Goal: Task Accomplishment & Management: Use online tool/utility

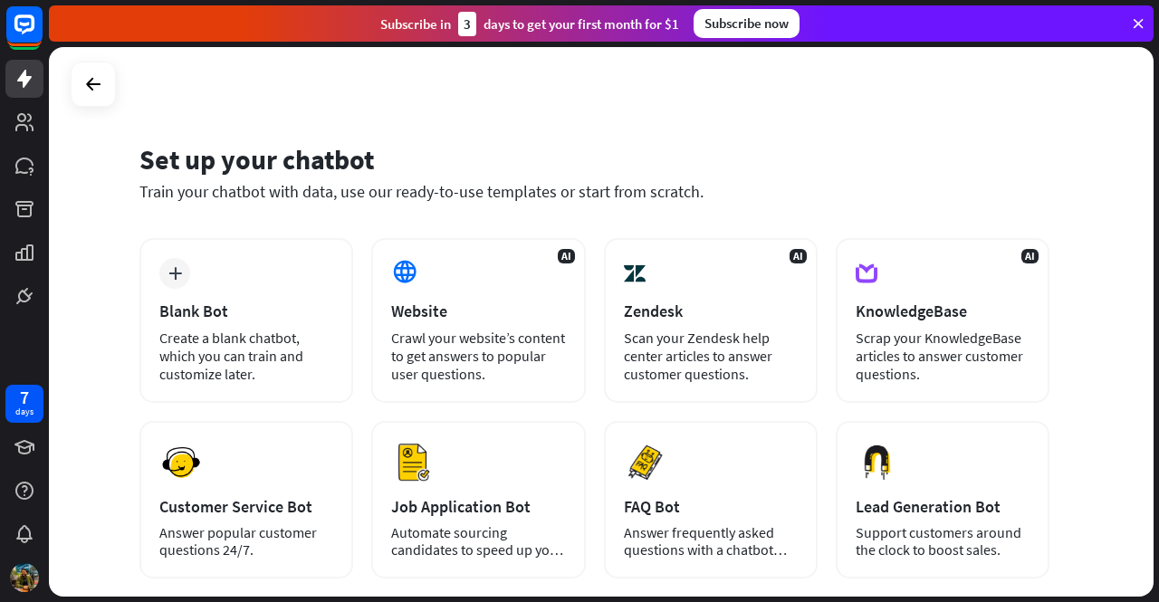
scroll to position [91, 0]
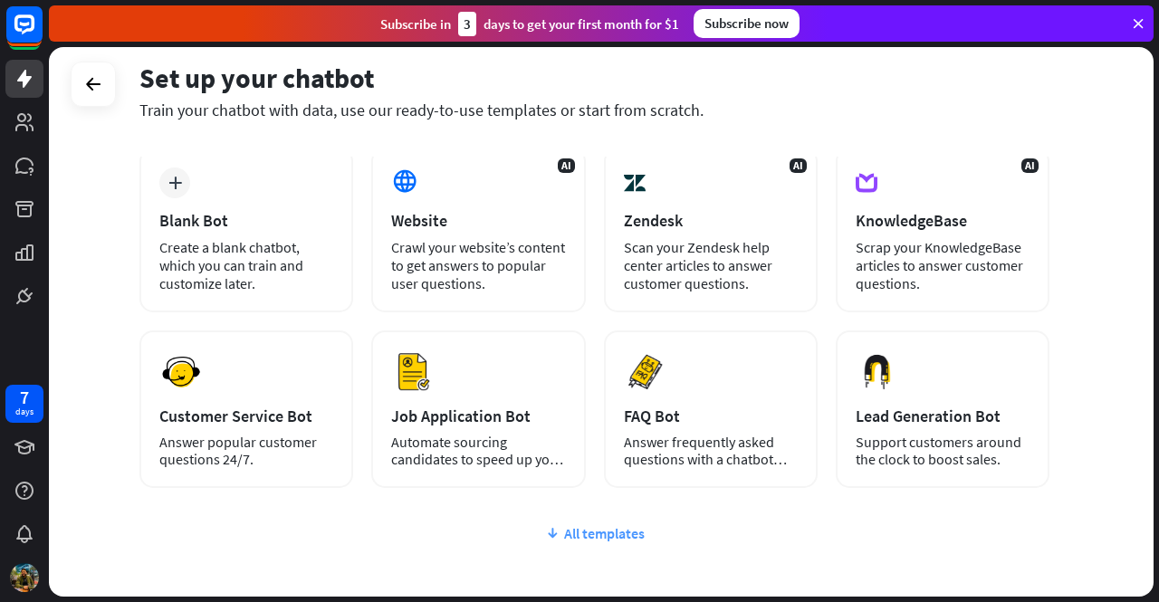
click at [547, 526] on icon at bounding box center [552, 533] width 14 height 18
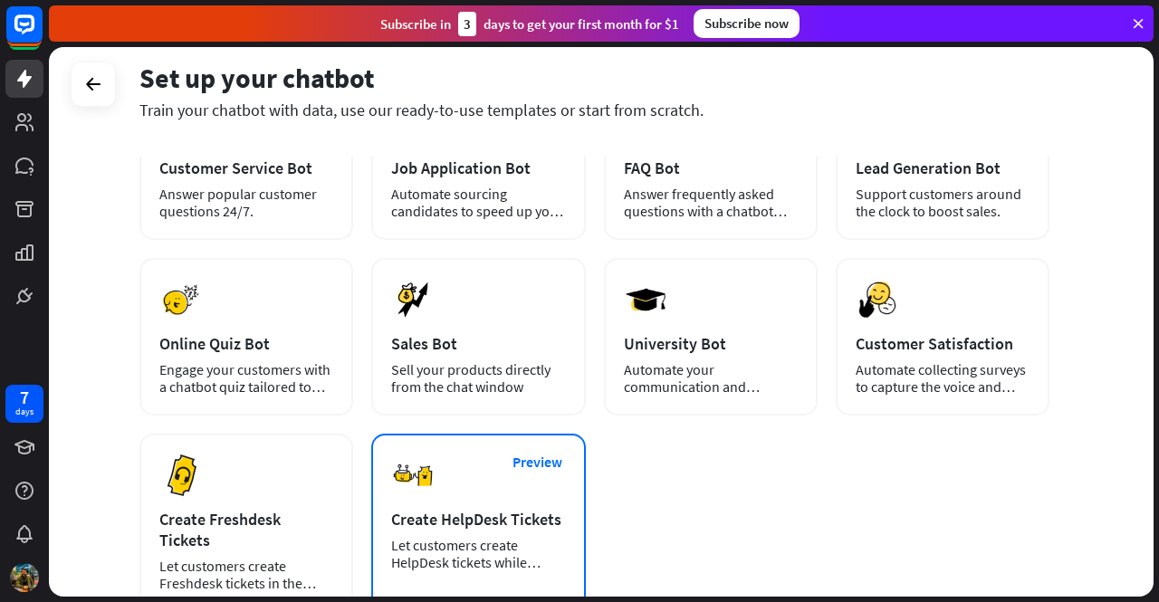
scroll to position [362, 0]
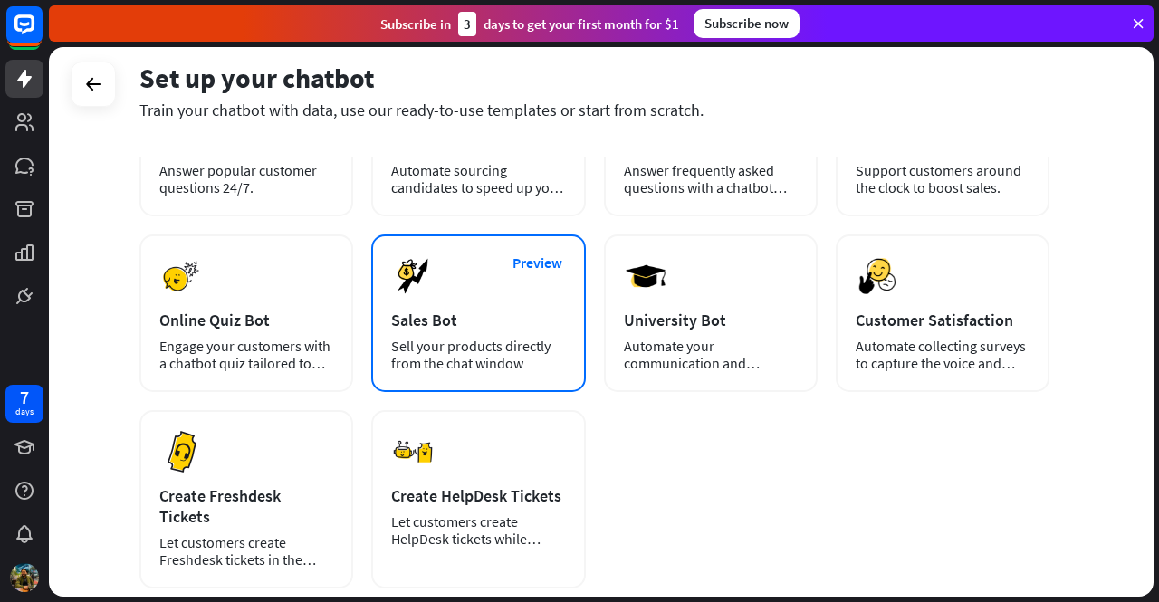
click at [496, 303] on div "Preview Sales Bot Sell your products directly from the chat window" at bounding box center [478, 314] width 214 height 158
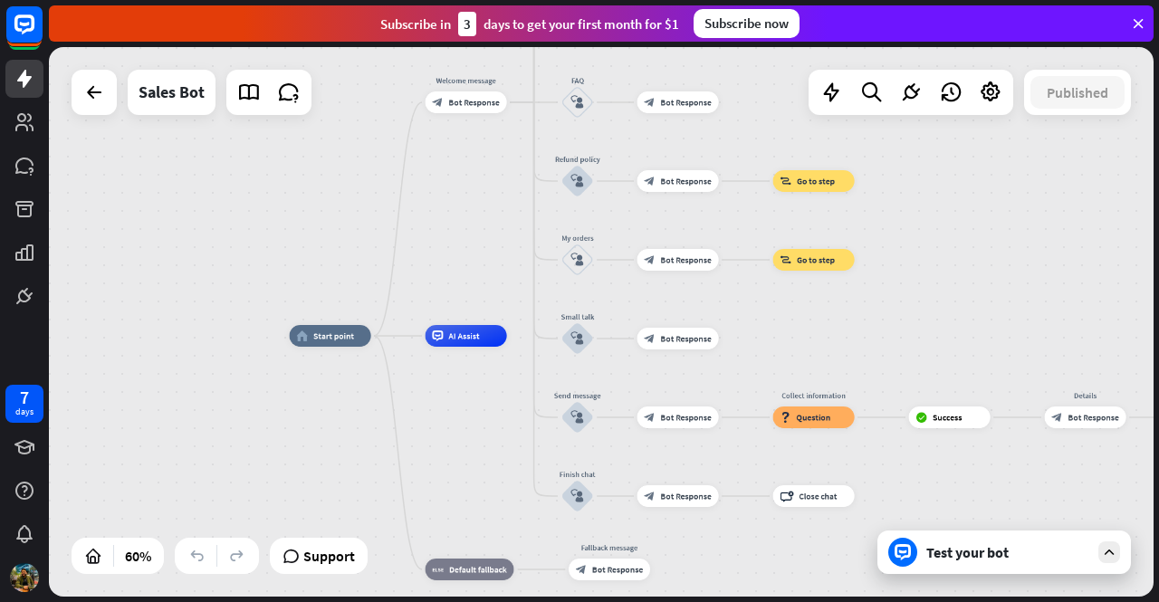
drag, startPoint x: 670, startPoint y: 386, endPoint x: 496, endPoint y: 413, distance: 176.0
click at [496, 413] on div "home_2 Start point Welcome message block_bot_response Bot Response Main menu bl…" at bounding box center [621, 501] width 663 height 330
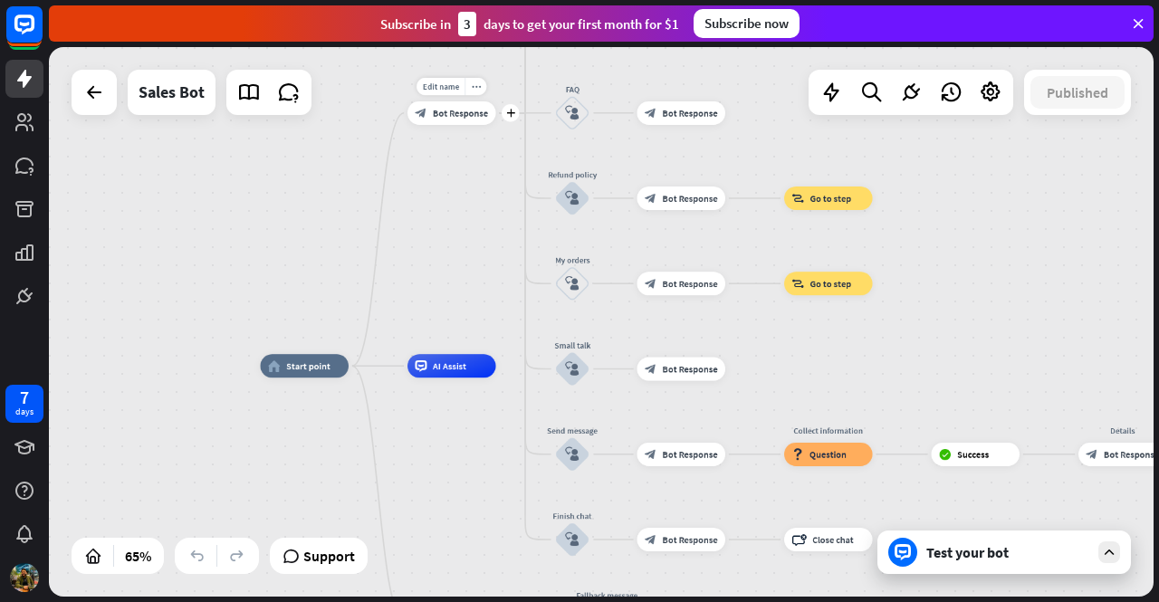
click at [467, 116] on span "Bot Response" at bounding box center [460, 113] width 55 height 12
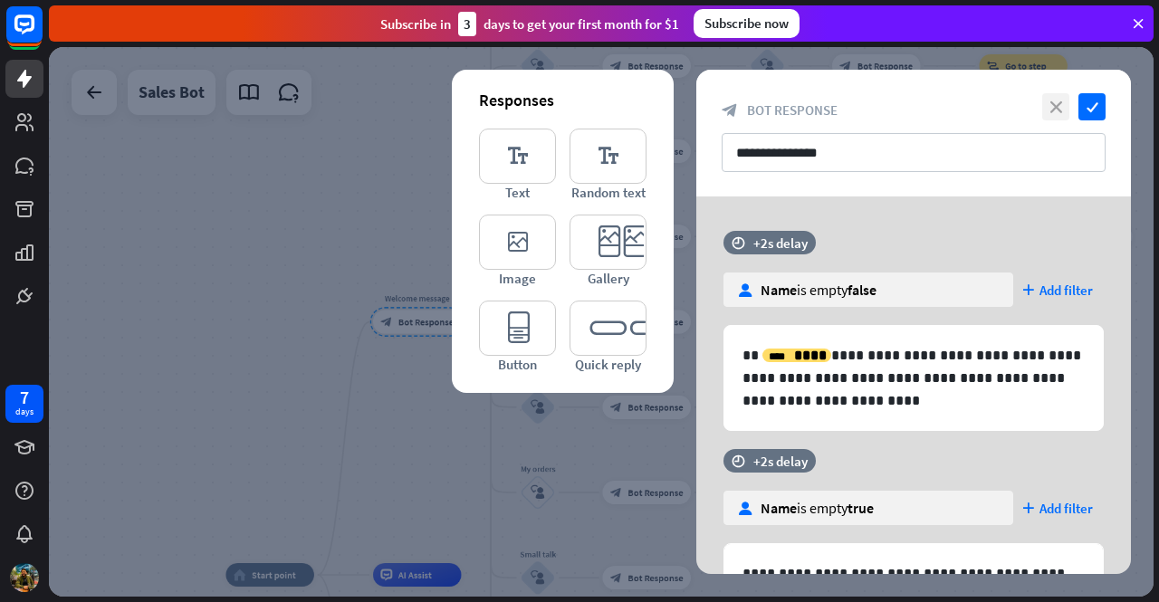
click at [1051, 109] on icon "close" at bounding box center [1056, 106] width 27 height 27
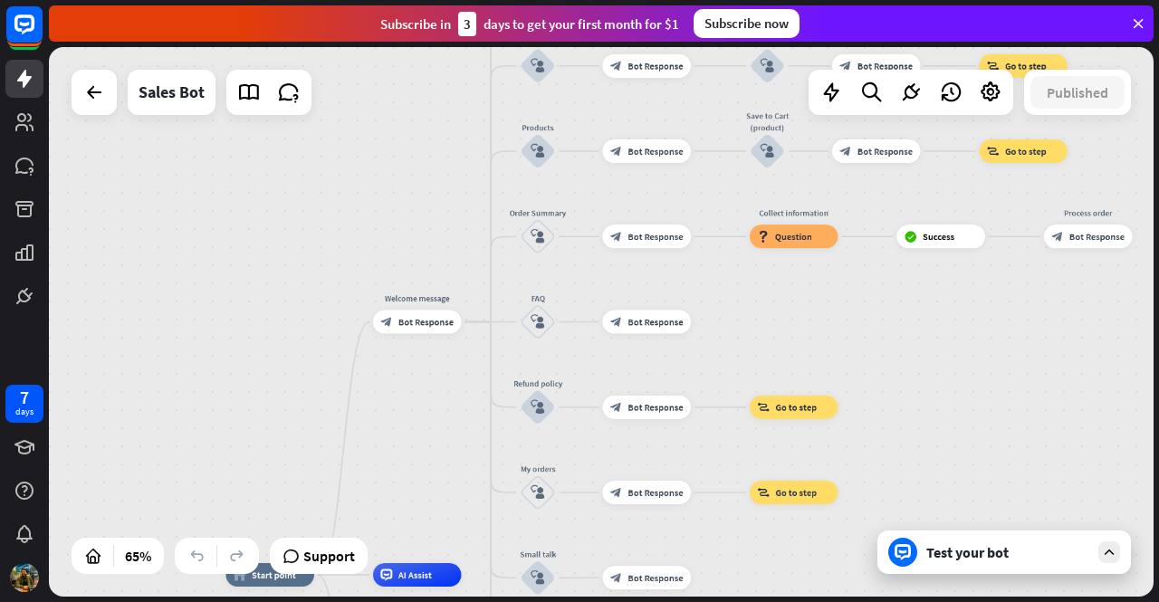
click at [376, 159] on div "home_2 Start point Welcome message block_bot_response Bot Response Main menu bl…" at bounding box center [601, 322] width 1105 height 550
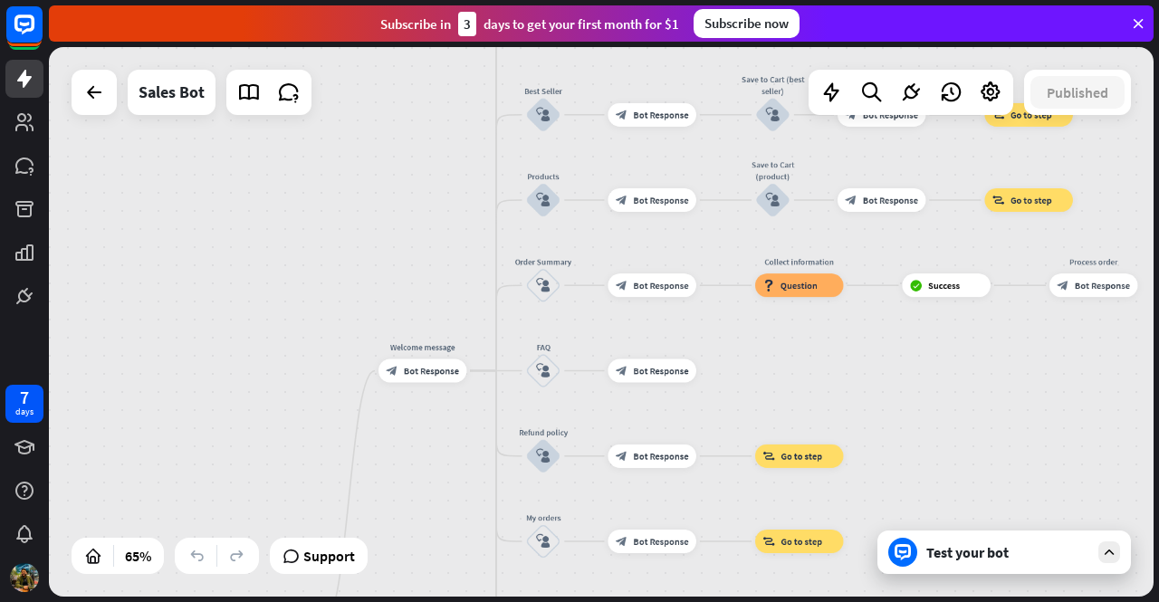
drag, startPoint x: 848, startPoint y: 314, endPoint x: 840, endPoint y: 367, distance: 53.2
click at [841, 367] on div "home_2 Start point Welcome message block_bot_response Bot Response Main menu bl…" at bounding box center [601, 322] width 1105 height 550
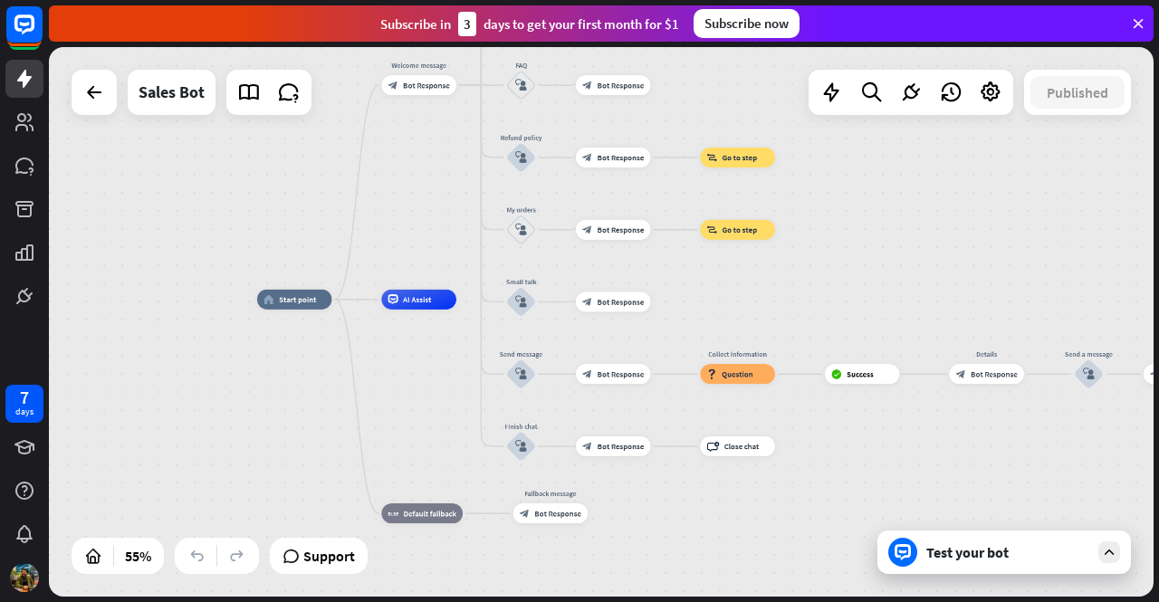
drag, startPoint x: 839, startPoint y: 367, endPoint x: 783, endPoint y: 75, distance: 297.0
click at [783, 75] on div "home_2 Start point Welcome message block_bot_response Bot Response Main menu bl…" at bounding box center [601, 322] width 1105 height 550
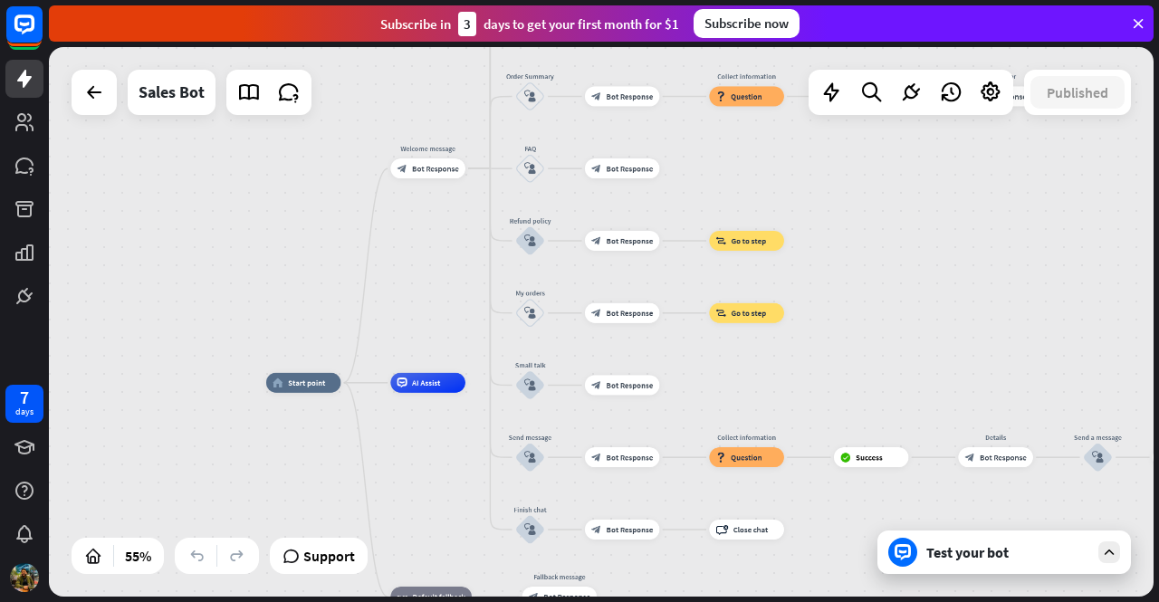
drag, startPoint x: 853, startPoint y: 293, endPoint x: 861, endPoint y: 382, distance: 90.0
click at [861, 382] on div "home_2 Start point Welcome message block_bot_response Bot Response Main menu bl…" at bounding box center [601, 322] width 1105 height 550
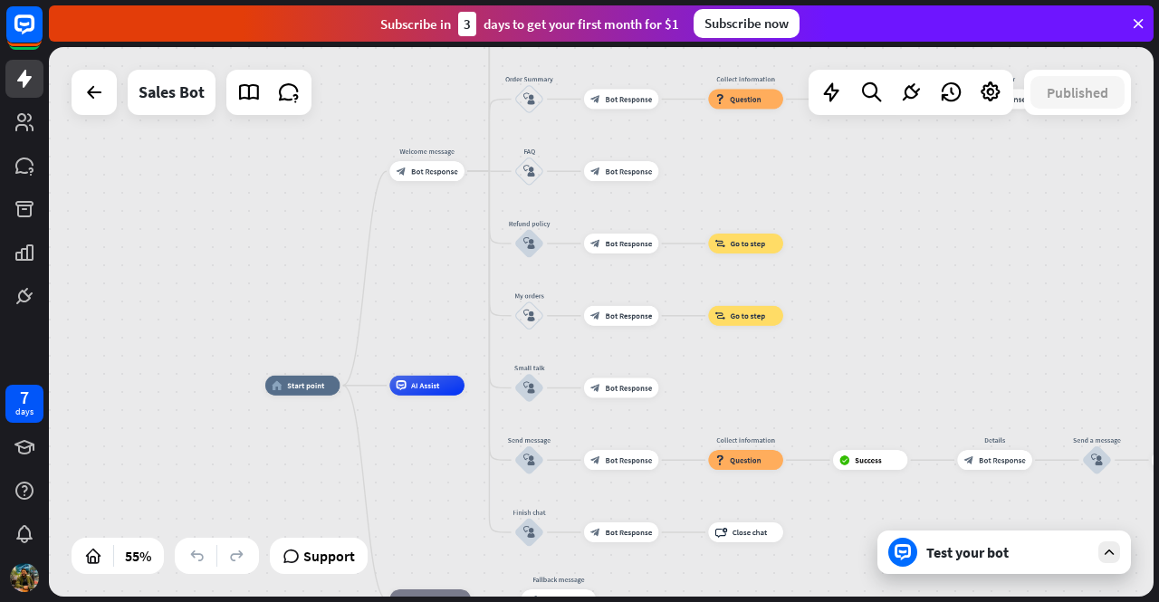
click at [904, 244] on div "home_2 Start point Welcome message block_bot_response Bot Response Main menu bl…" at bounding box center [601, 322] width 1105 height 550
